Goal: Task Accomplishment & Management: Use online tool/utility

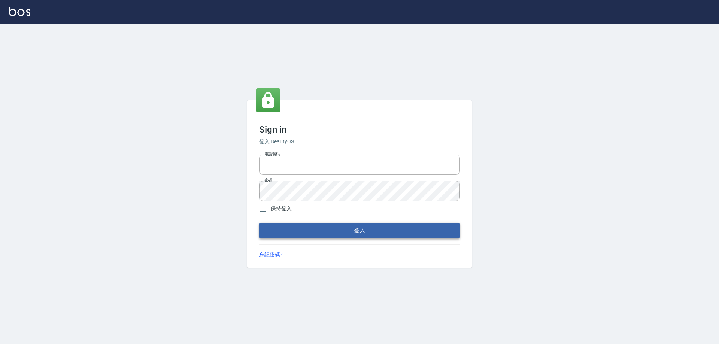
type input "0426657991"
click at [308, 235] on button "登入" at bounding box center [359, 231] width 201 height 16
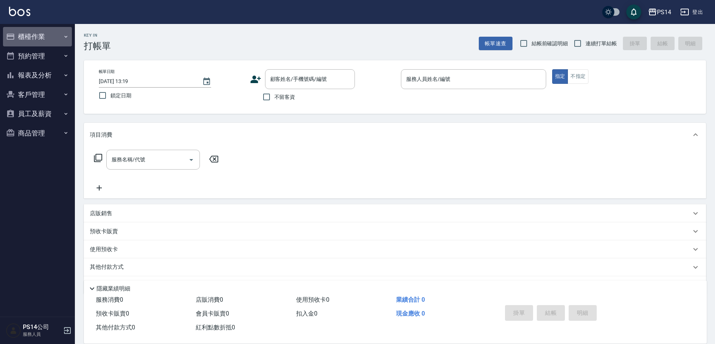
click at [8, 37] on icon "button" at bounding box center [10, 36] width 9 height 9
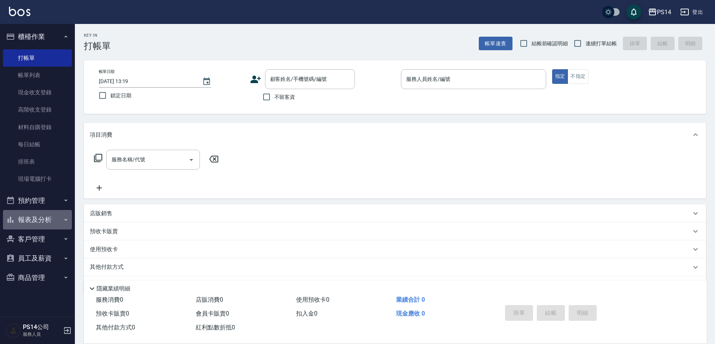
click at [42, 215] on button "報表及分析" at bounding box center [37, 219] width 69 height 19
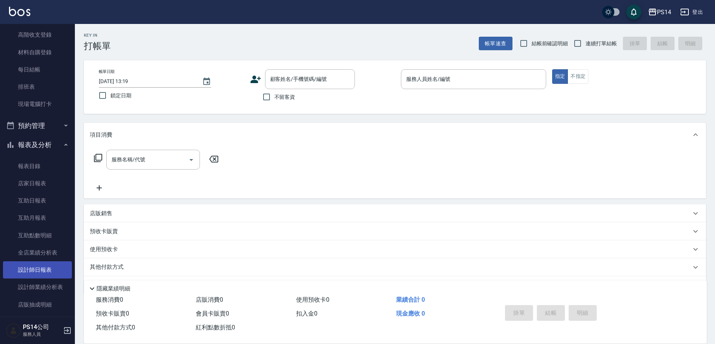
click at [46, 267] on link "設計師日報表" at bounding box center [37, 269] width 69 height 17
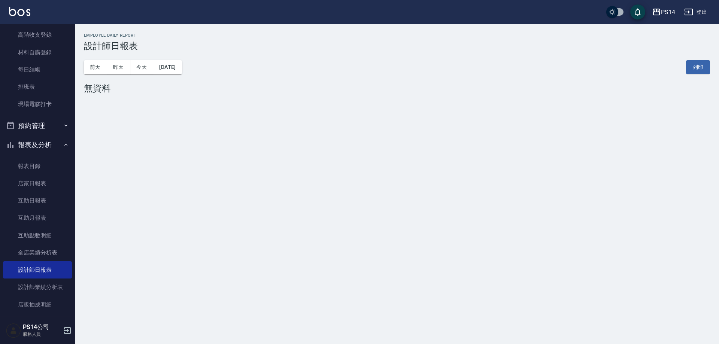
click at [167, 75] on div "[DATE] [DATE] [DATE] [DATE] 列印" at bounding box center [397, 67] width 626 height 32
click at [174, 67] on button "[DATE]" at bounding box center [167, 67] width 28 height 14
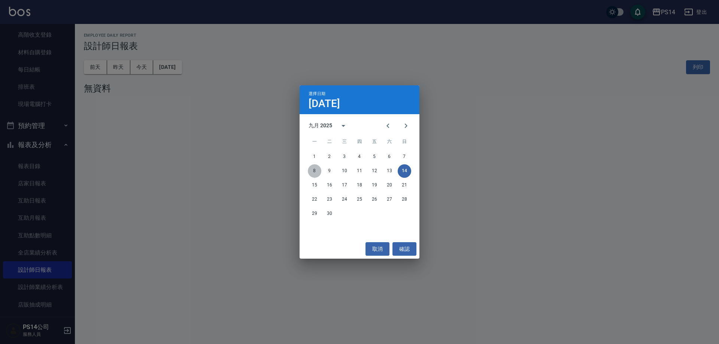
click at [317, 173] on button "8" at bounding box center [314, 170] width 13 height 13
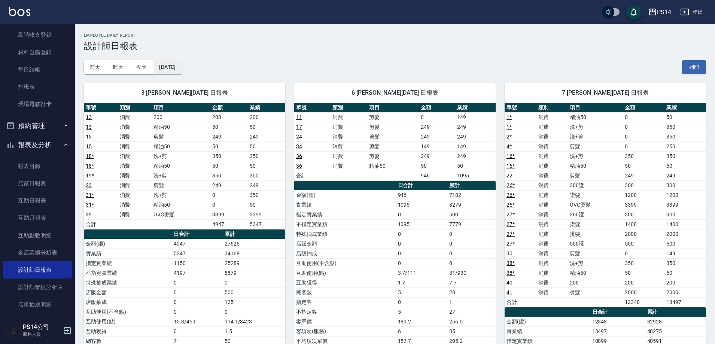
click at [177, 66] on button "[DATE]" at bounding box center [167, 67] width 28 height 14
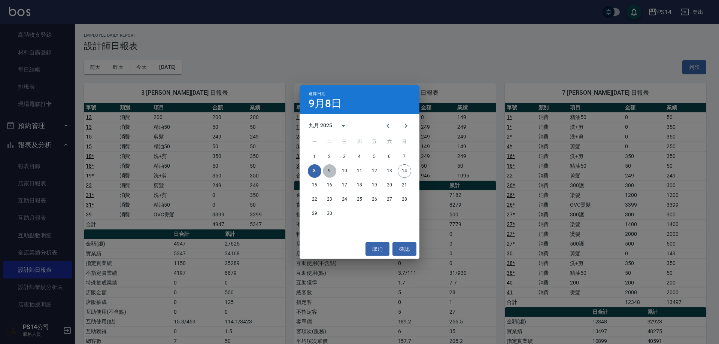
click at [332, 169] on button "9" at bounding box center [329, 170] width 13 height 13
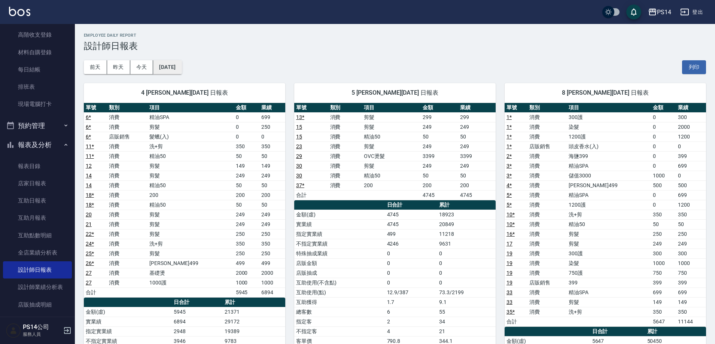
click at [167, 69] on button "[DATE]" at bounding box center [167, 67] width 28 height 14
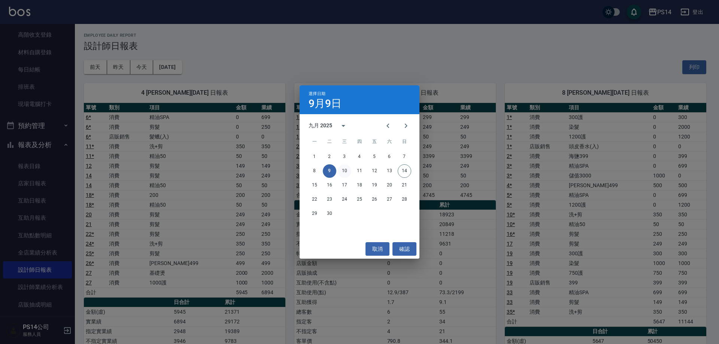
click at [344, 171] on button "10" at bounding box center [344, 170] width 13 height 13
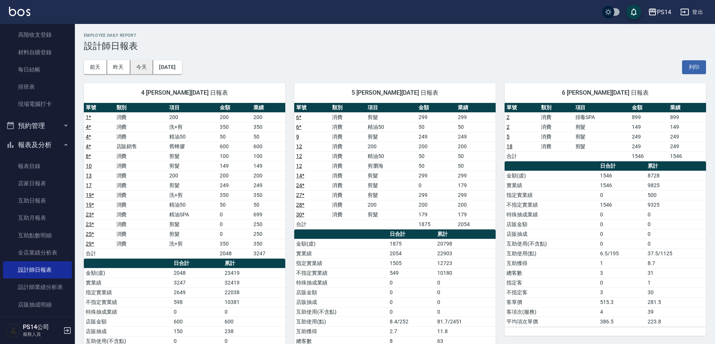
click at [151, 71] on button "今天" at bounding box center [141, 67] width 23 height 14
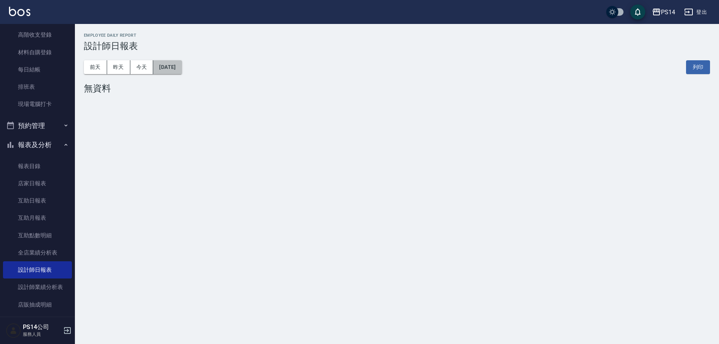
click at [182, 70] on button "[DATE]" at bounding box center [167, 67] width 28 height 14
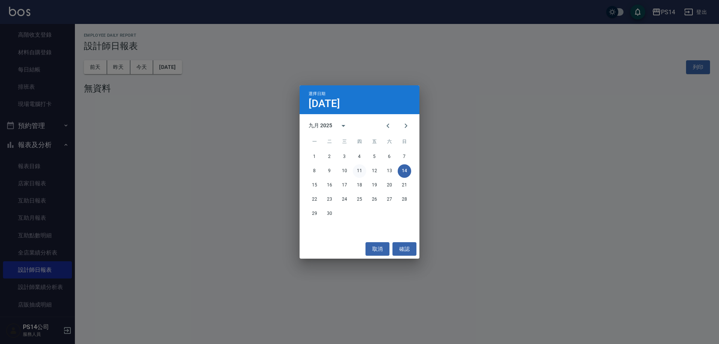
click at [357, 170] on button "11" at bounding box center [359, 170] width 13 height 13
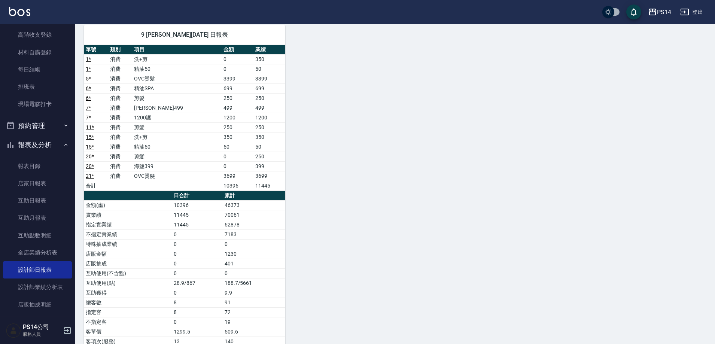
scroll to position [374, 0]
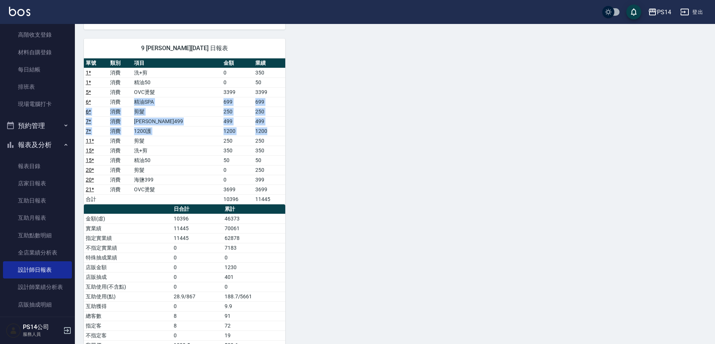
drag, startPoint x: 146, startPoint y: 104, endPoint x: 262, endPoint y: 133, distance: 119.1
click at [262, 133] on tbody "1 * 消費 洗+剪 0 350 1 * 消費 精油50 0 50 5 * 消費 OVC燙髮 3399 3399 6 * 消費 精油SPA 699 699 6…" at bounding box center [184, 136] width 201 height 136
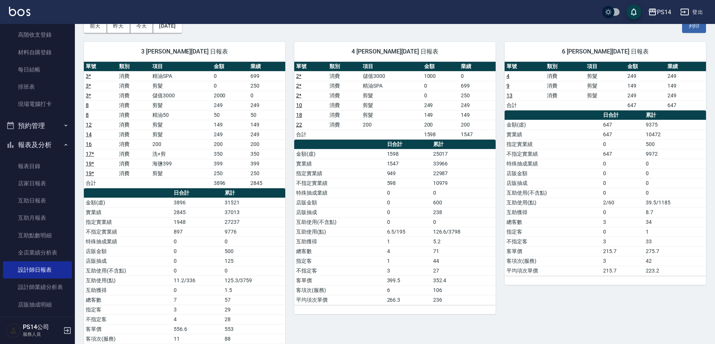
scroll to position [0, 0]
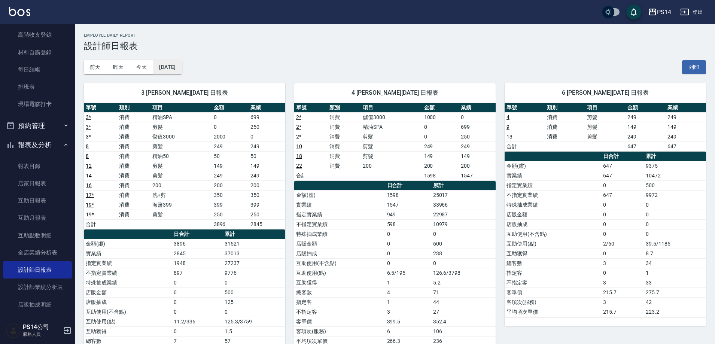
click at [179, 70] on button "[DATE]" at bounding box center [167, 67] width 28 height 14
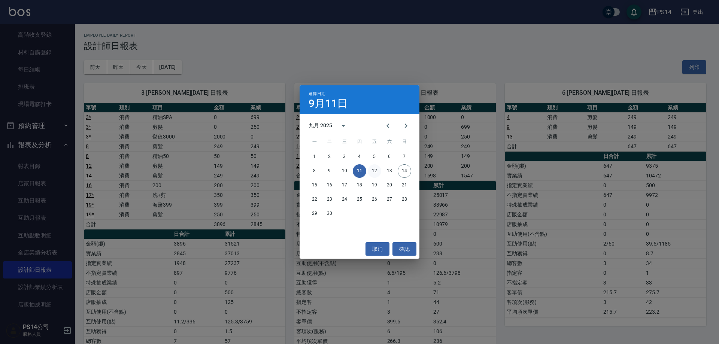
click at [371, 172] on button "12" at bounding box center [374, 170] width 13 height 13
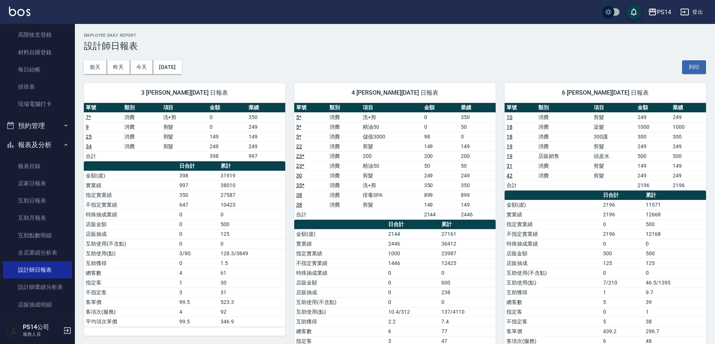
drag, startPoint x: 156, startPoint y: 63, endPoint x: 159, endPoint y: 58, distance: 5.7
click at [157, 59] on div "[DATE] [DATE] [DATE] [DATE] 列印" at bounding box center [395, 67] width 622 height 32
drag, startPoint x: 173, startPoint y: 77, endPoint x: 175, endPoint y: 74, distance: 4.0
click at [174, 75] on div "3 [PERSON_NAME][DATE] 日報表 單號 類別 項目 金額 業績 7 * 消費 洗+剪 0 350 9 消費 剪髮 0 249 25 消費 剪…" at bounding box center [180, 234] width 210 height 320
click at [181, 69] on button "[DATE]" at bounding box center [167, 67] width 28 height 14
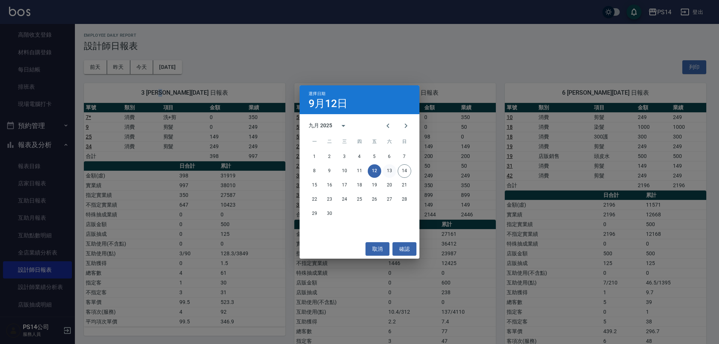
click at [390, 171] on button "13" at bounding box center [389, 170] width 13 height 13
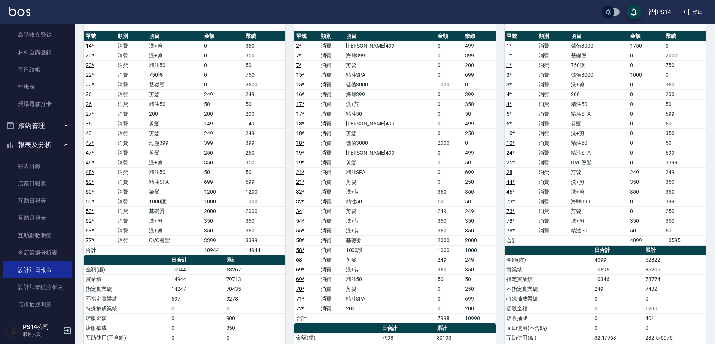
scroll to position [551, 0]
